Goal: Find specific page/section: Find specific page/section

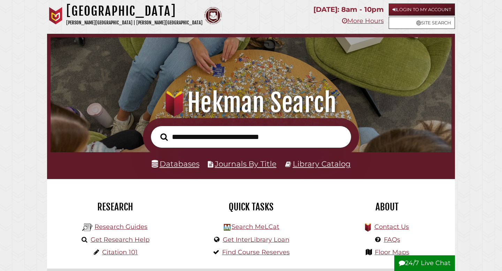
scroll to position [133, 398]
click at [181, 168] on link "Databases" at bounding box center [176, 163] width 48 height 9
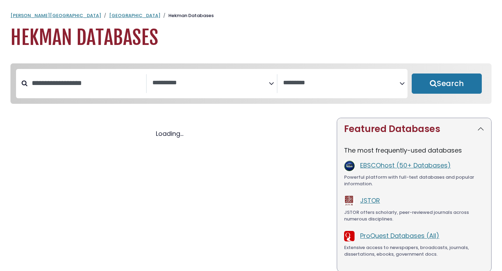
select select "Database Subject Filter"
select select "Database Vendors Filter"
select select "Database Subject Filter"
select select "Database Vendors Filter"
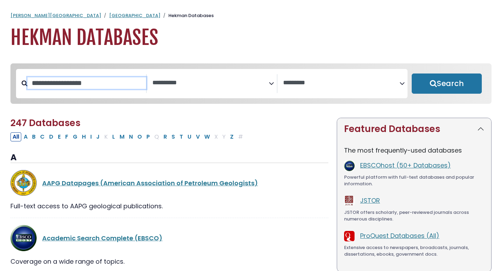
click at [95, 78] on input "Search database by title or keyword" at bounding box center [87, 83] width 119 height 12
type input "*****"
click at [412, 74] on button "Search" at bounding box center [447, 84] width 70 height 20
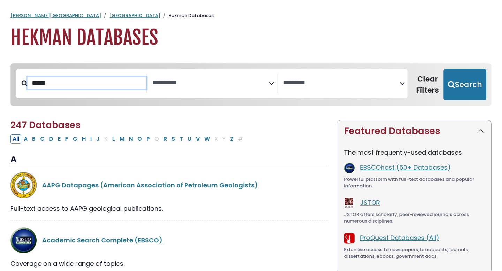
select select "Database Subject Filter"
select select "Database Vendors Filter"
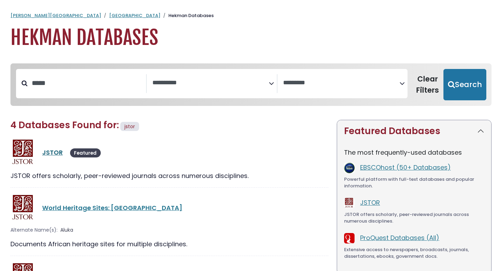
click at [52, 156] on link "JSTOR" at bounding box center [52, 152] width 21 height 9
